Goal: Task Accomplishment & Management: Manage account settings

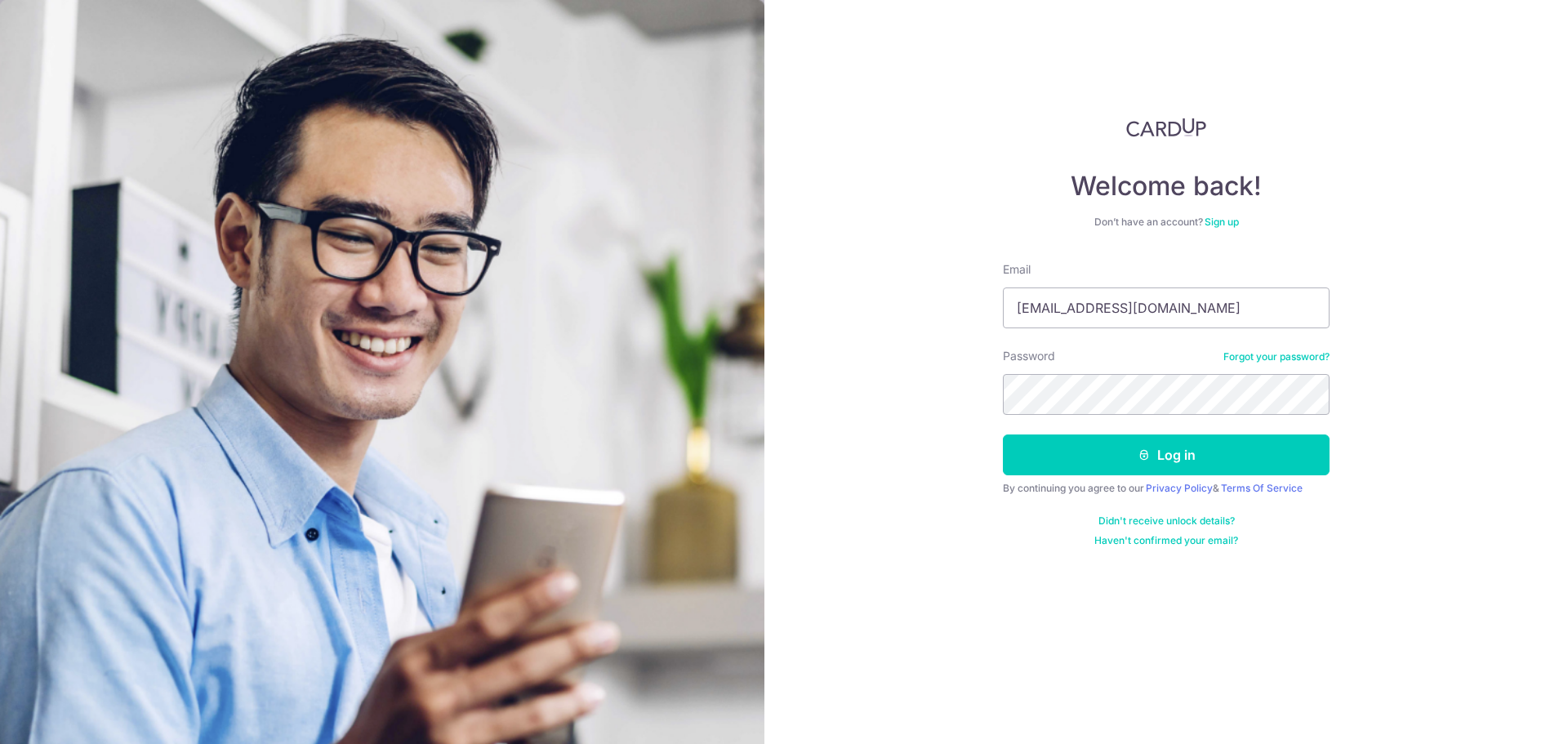
type input "[EMAIL_ADDRESS][DOMAIN_NAME]"
click at [1189, 451] on button "Log in" at bounding box center [1166, 454] width 326 height 41
